Goal: Information Seeking & Learning: Check status

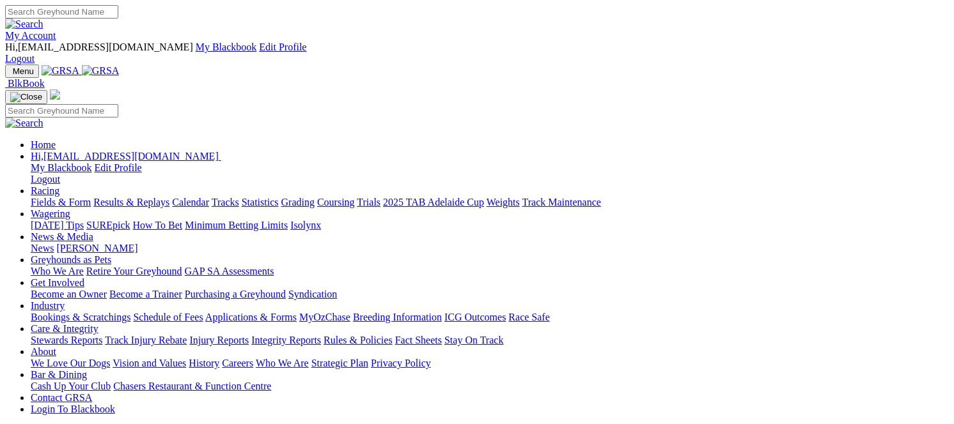
click at [169, 197] on link "Results & Replays" at bounding box center [131, 202] width 76 height 11
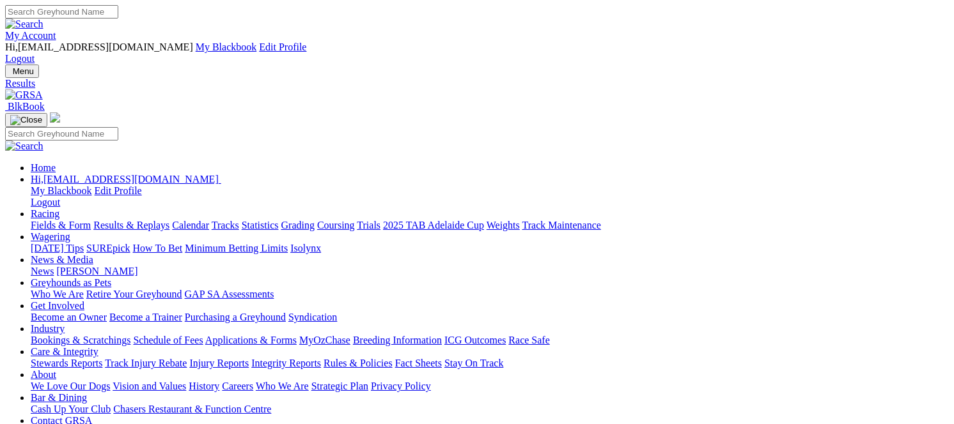
drag, startPoint x: 189, startPoint y: 96, endPoint x: 179, endPoint y: 92, distance: 10.3
click at [169, 220] on link "Results & Replays" at bounding box center [131, 225] width 76 height 11
